Goal: Task Accomplishment & Management: Manage account settings

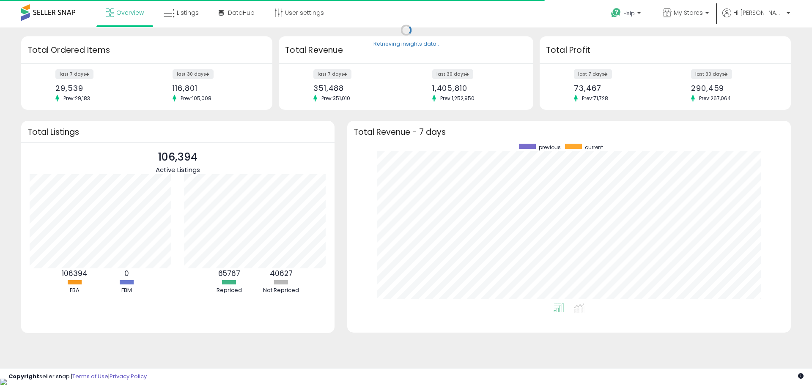
scroll to position [160, 427]
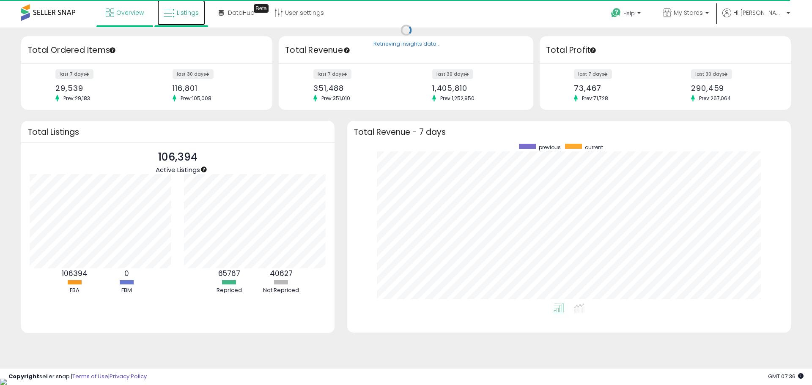
click at [191, 10] on span "Listings" at bounding box center [188, 12] width 22 height 8
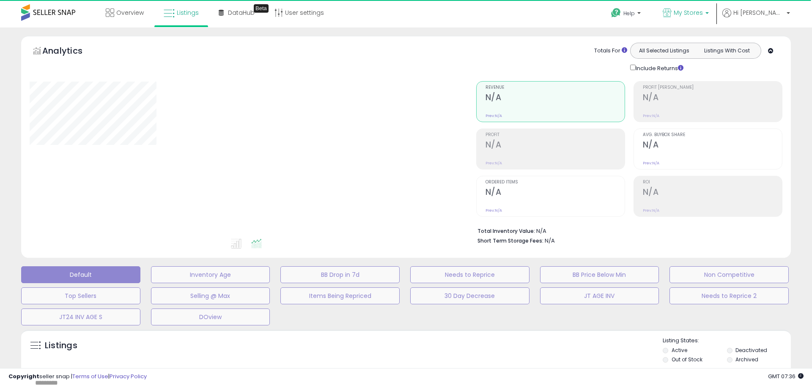
click at [703, 12] on span "My Stores" at bounding box center [688, 12] width 29 height 8
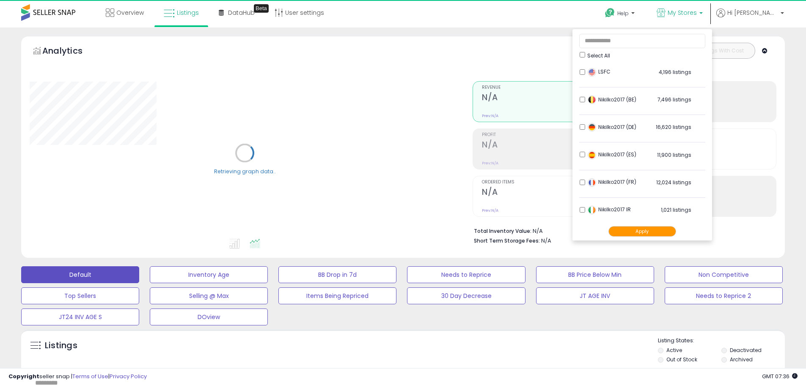
click at [659, 230] on button "Apply" at bounding box center [642, 231] width 68 height 11
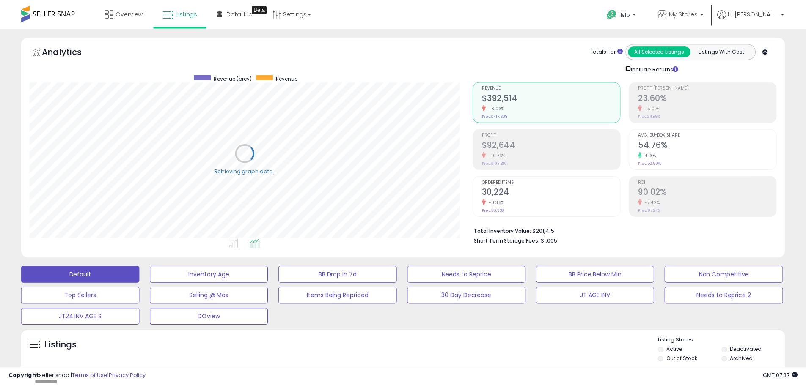
scroll to position [422753, 422483]
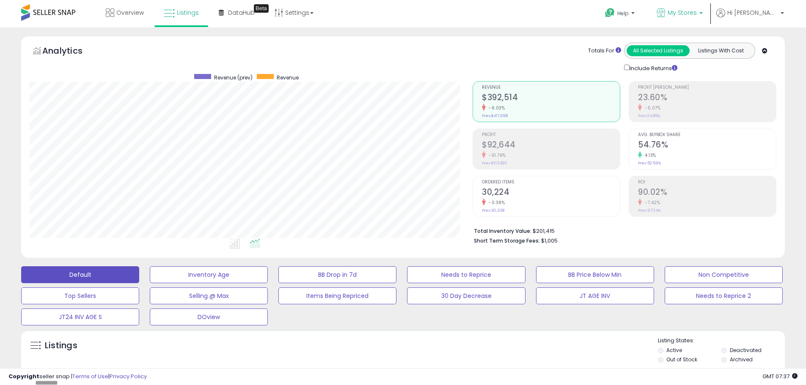
click at [700, 19] on link "My Stores" at bounding box center [679, 13] width 59 height 27
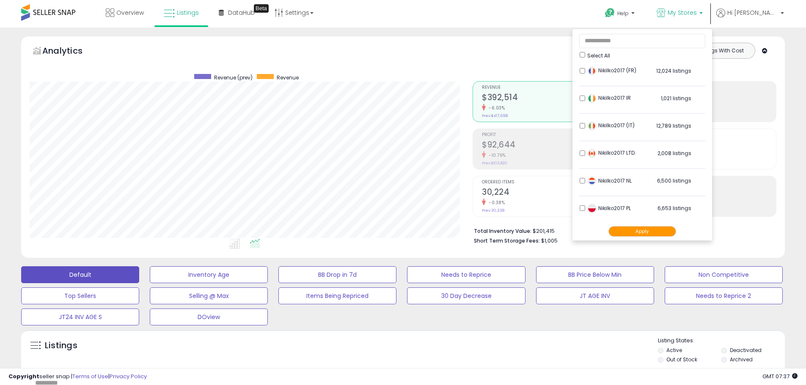
scroll to position [127, 0]
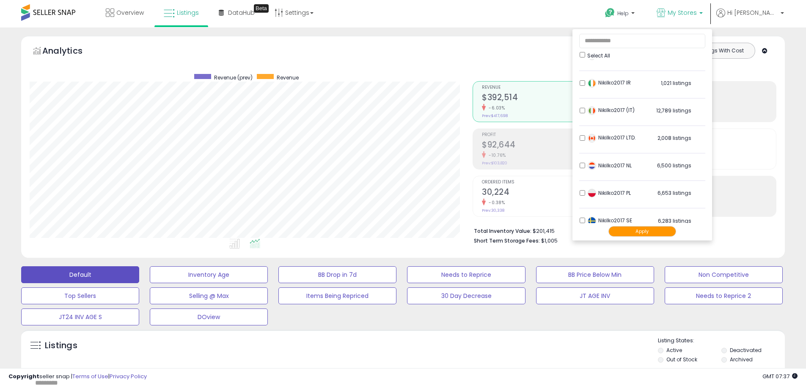
click at [654, 234] on button "Apply" at bounding box center [642, 231] width 68 height 11
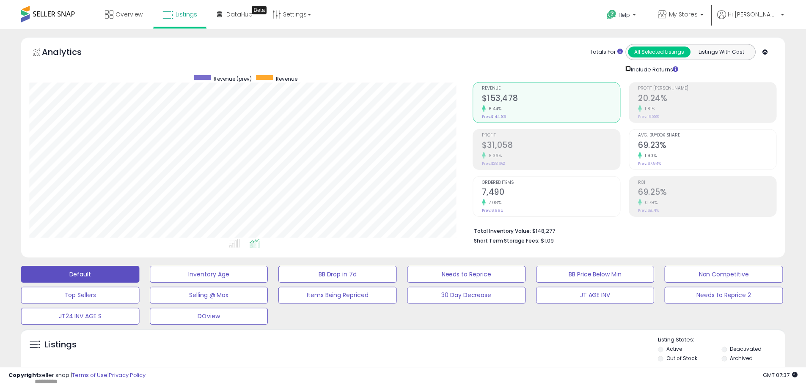
scroll to position [422753, 422483]
